Goal: Task Accomplishment & Management: Use online tool/utility

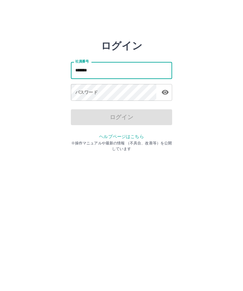
type input "*******"
click at [84, 91] on div "パスワード パスワード" at bounding box center [121, 93] width 101 height 18
click at [86, 90] on div "パスワード パスワード" at bounding box center [121, 93] width 101 height 18
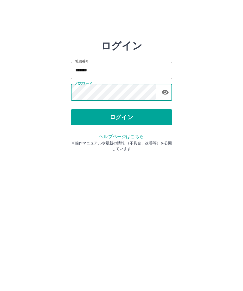
click at [147, 118] on button "ログイン" at bounding box center [121, 117] width 101 height 16
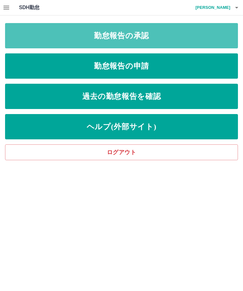
click at [222, 28] on link "勤怠報告の承認" at bounding box center [121, 35] width 233 height 25
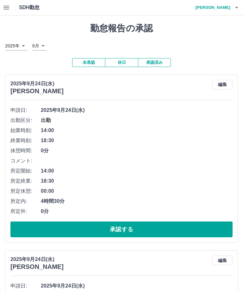
click at [176, 228] on button "承認する" at bounding box center [121, 230] width 222 height 16
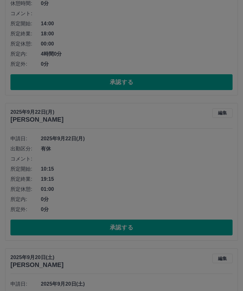
scroll to position [501, 0]
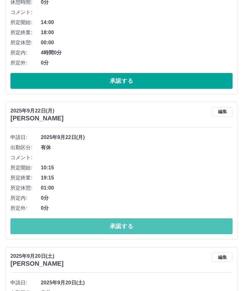
click at [162, 224] on button "承認する" at bounding box center [121, 227] width 222 height 16
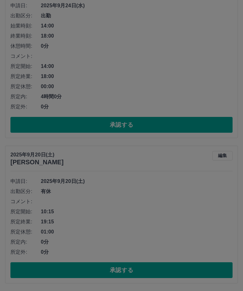
scroll to position [435, 0]
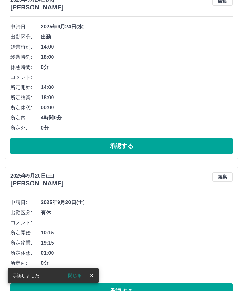
click at [147, 291] on button "承認する" at bounding box center [121, 292] width 222 height 16
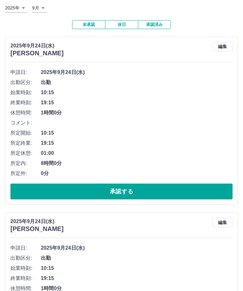
scroll to position [34, 0]
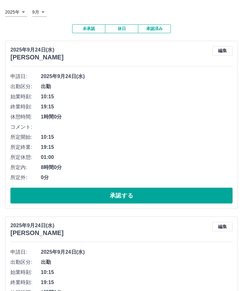
click at [158, 27] on button "承認済み" at bounding box center [154, 29] width 33 height 9
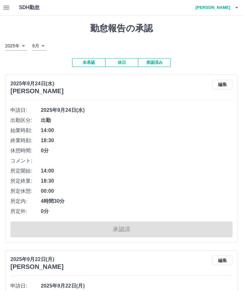
click at [224, 7] on h4 "[PERSON_NAME]" at bounding box center [211, 7] width 38 height 15
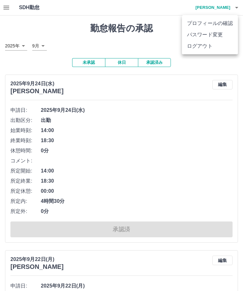
click at [200, 49] on li "ログアウト" at bounding box center [210, 45] width 56 height 11
